Goal: Task Accomplishment & Management: Manage account settings

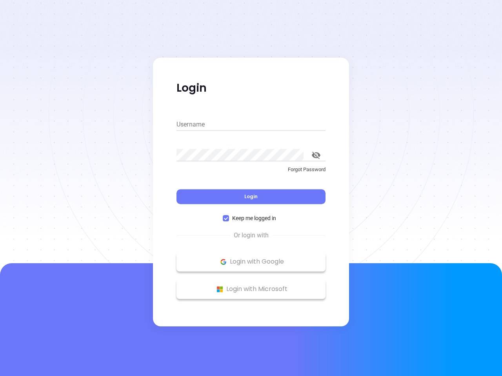
click at [251, 188] on div "Login" at bounding box center [250, 192] width 149 height 24
click at [251, 125] on input "Username" at bounding box center [250, 124] width 149 height 13
click at [316, 155] on icon "toggle password visibility" at bounding box center [316, 155] width 9 height 7
click at [251, 197] on span "Login" at bounding box center [250, 196] width 13 height 7
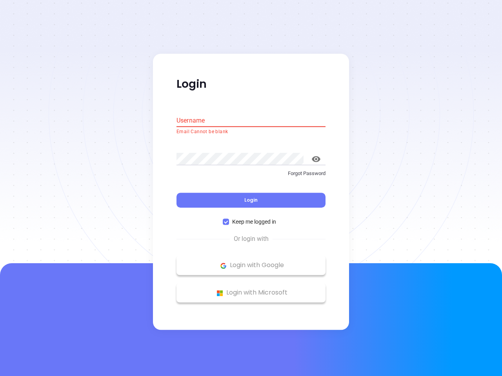
click at [251, 218] on span "Keep me logged in" at bounding box center [254, 222] width 50 height 9
click at [229, 219] on input "Keep me logged in" at bounding box center [226, 222] width 6 height 6
checkbox input "false"
click at [251, 262] on p "Login with Google" at bounding box center [250, 266] width 141 height 12
click at [251, 289] on p "Login with Microsoft" at bounding box center [250, 293] width 141 height 12
